Goal: Transaction & Acquisition: Purchase product/service

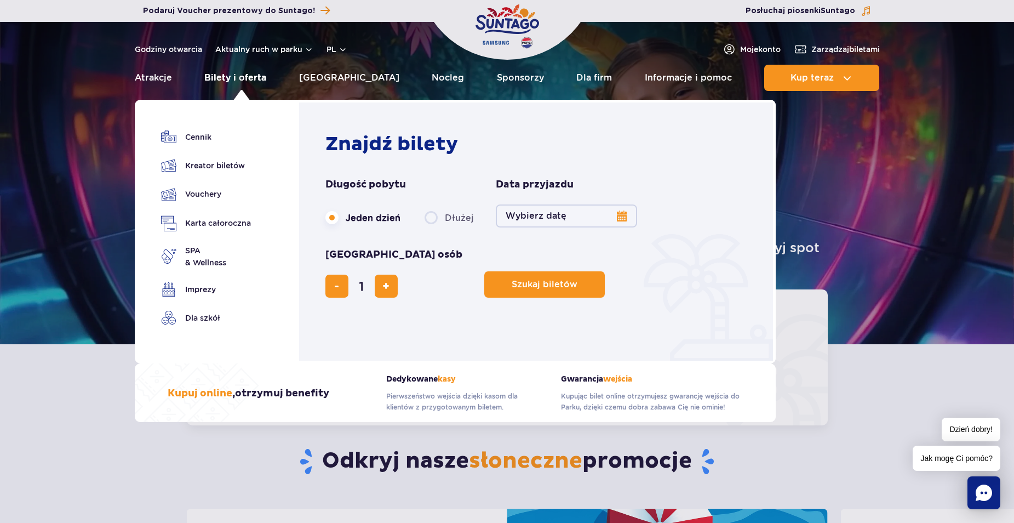
click at [255, 78] on link "Bilety i oferta" at bounding box center [235, 78] width 62 height 26
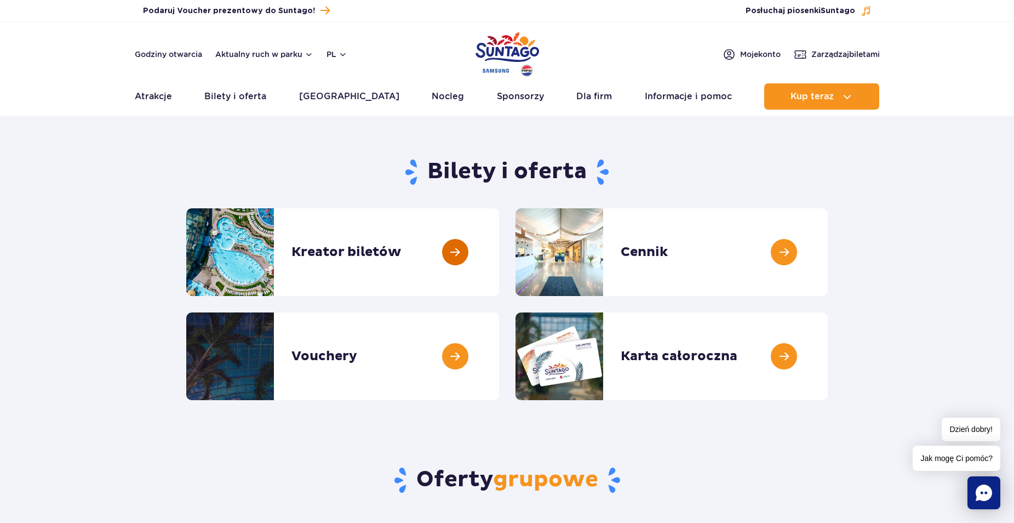
click at [499, 239] on link at bounding box center [499, 252] width 0 height 88
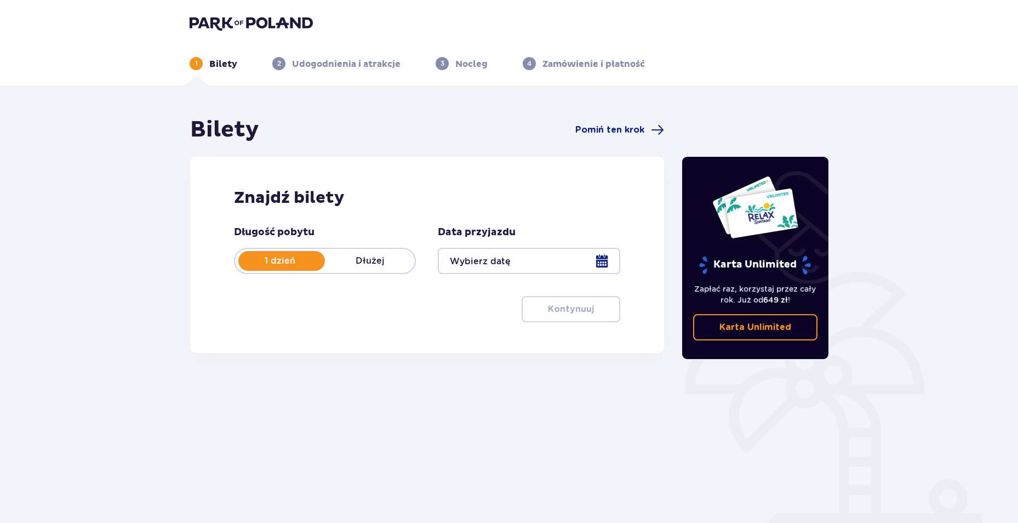
click at [494, 263] on div at bounding box center [529, 261] width 182 height 26
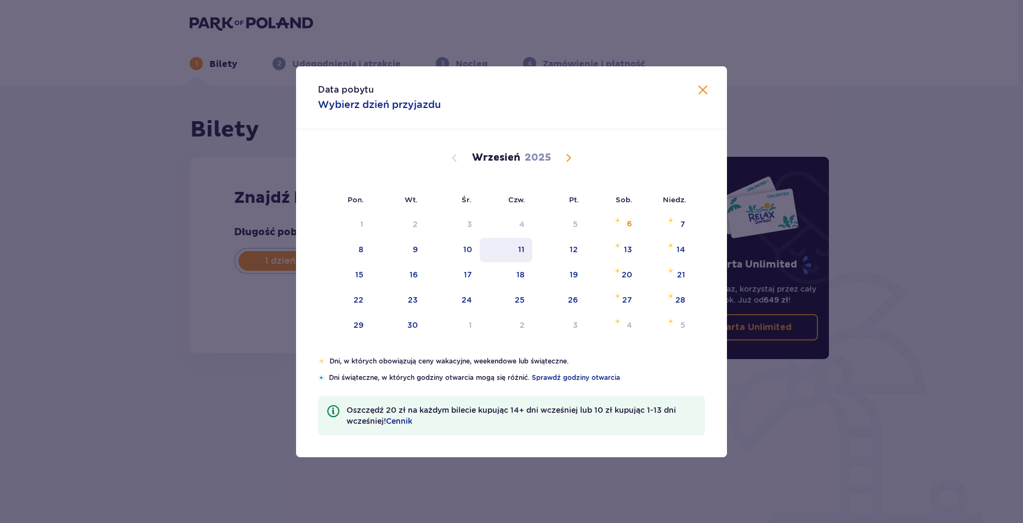
click at [518, 245] on div "11" at bounding box center [521, 249] width 7 height 11
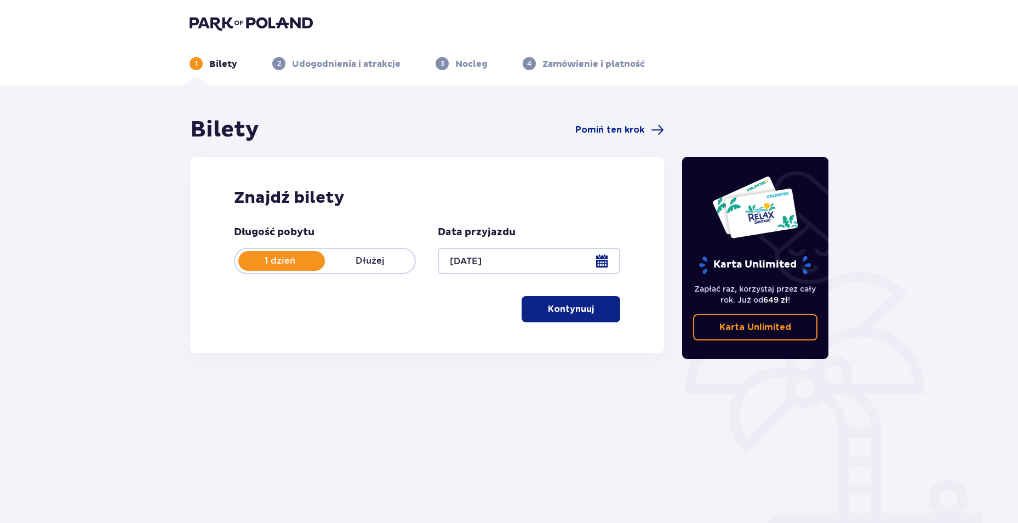
click at [504, 264] on div at bounding box center [529, 261] width 182 height 26
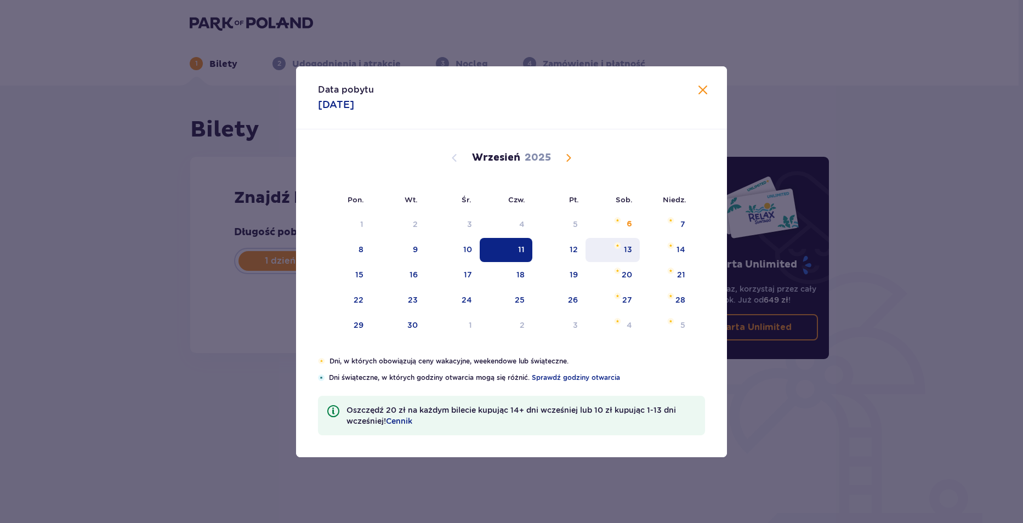
click at [626, 250] on div "13" at bounding box center [628, 249] width 8 height 11
type input "13.09.25"
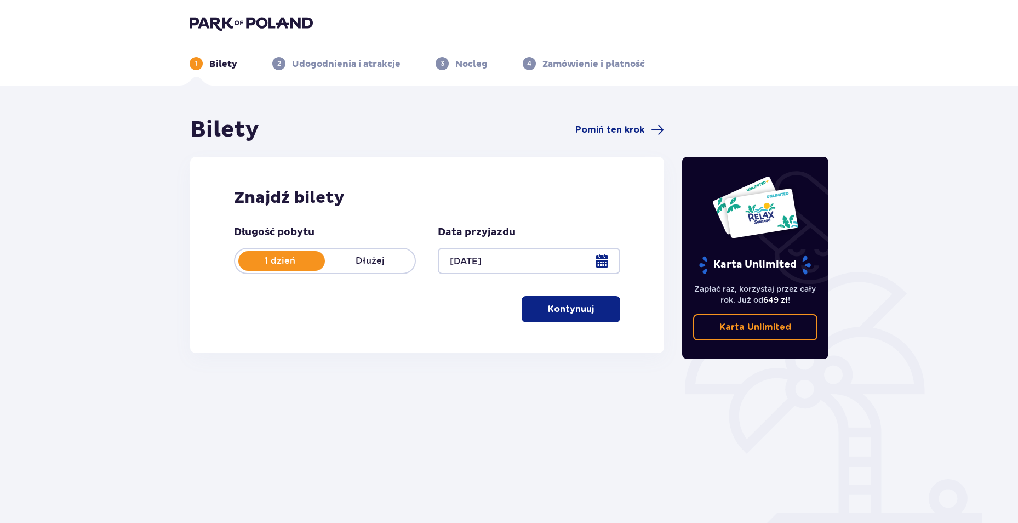
click at [546, 303] on button "Kontynuuj" at bounding box center [571, 309] width 99 height 26
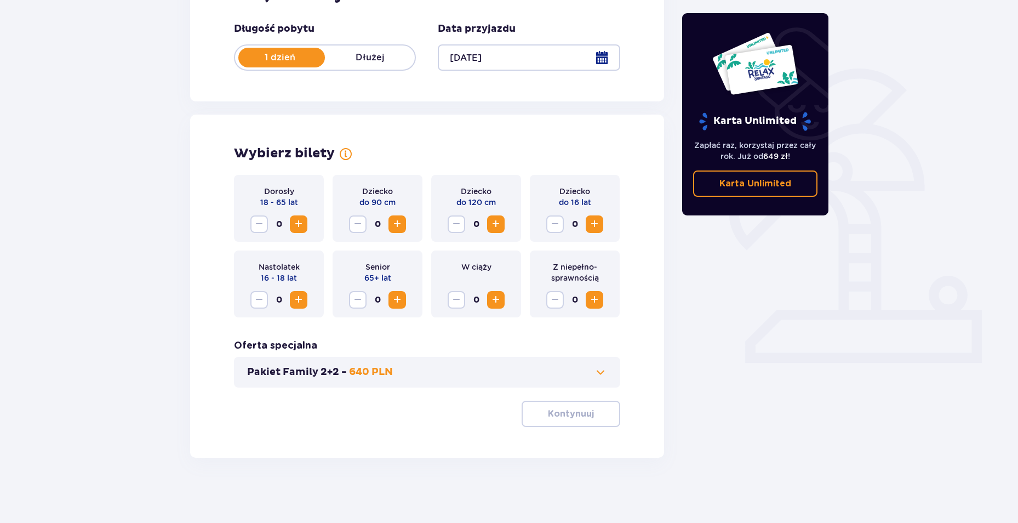
scroll to position [204, 0]
click at [305, 218] on button "Increase" at bounding box center [299, 224] width 18 height 18
click at [499, 231] on button "Increase" at bounding box center [496, 224] width 18 height 18
click at [597, 219] on span "Increase" at bounding box center [594, 223] width 13 height 13
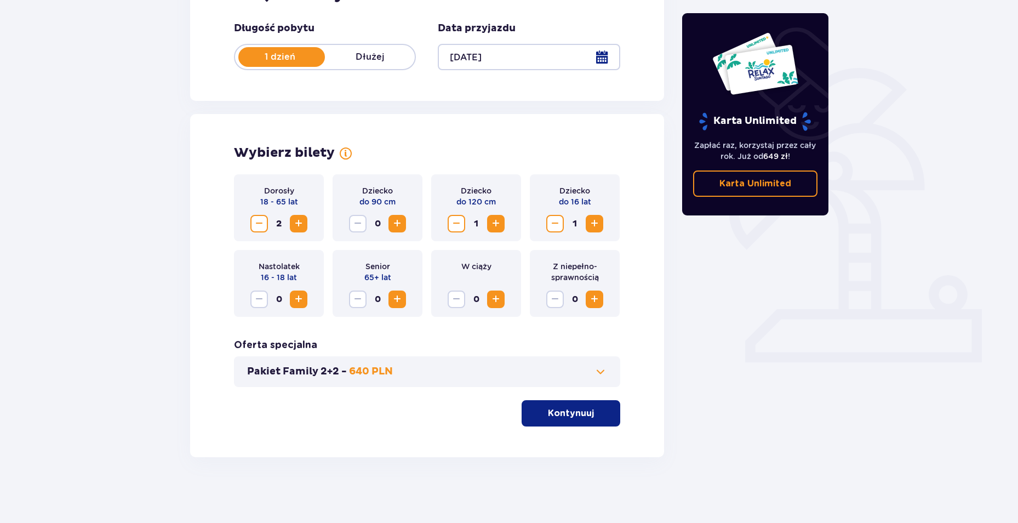
click at [564, 410] on p "Kontynuuj" at bounding box center [571, 413] width 46 height 12
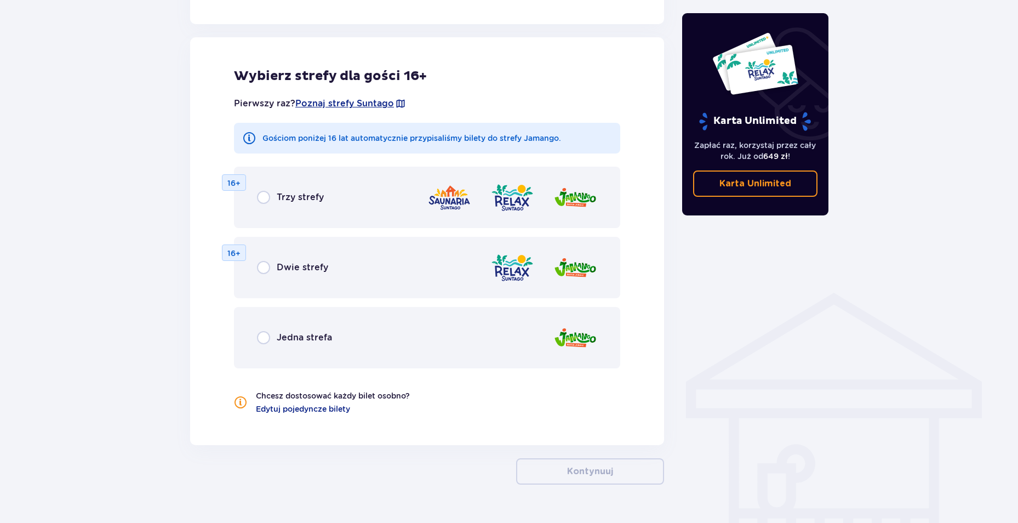
scroll to position [608, 0]
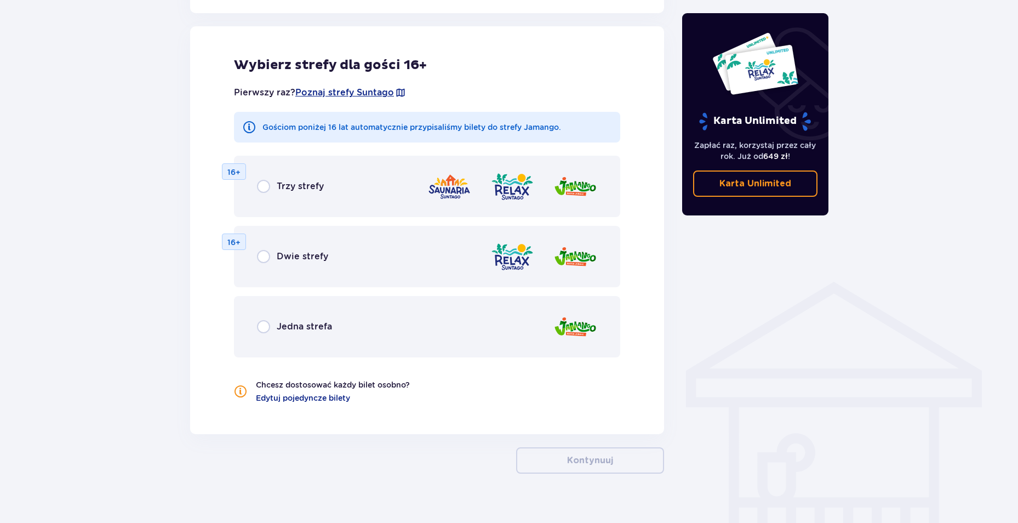
click at [282, 322] on p "Jedna strefa" at bounding box center [304, 327] width 55 height 12
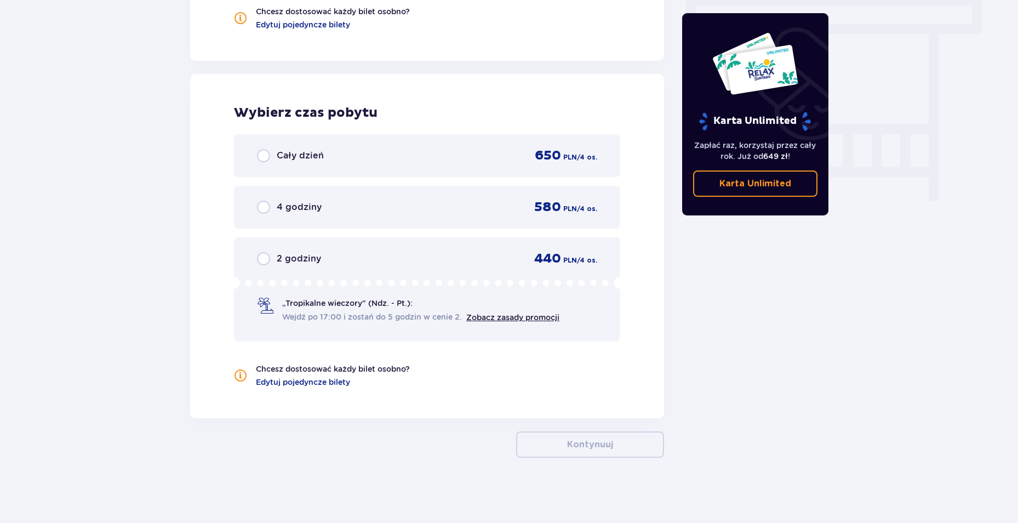
scroll to position [982, 0]
